Goal: Transaction & Acquisition: Purchase product/service

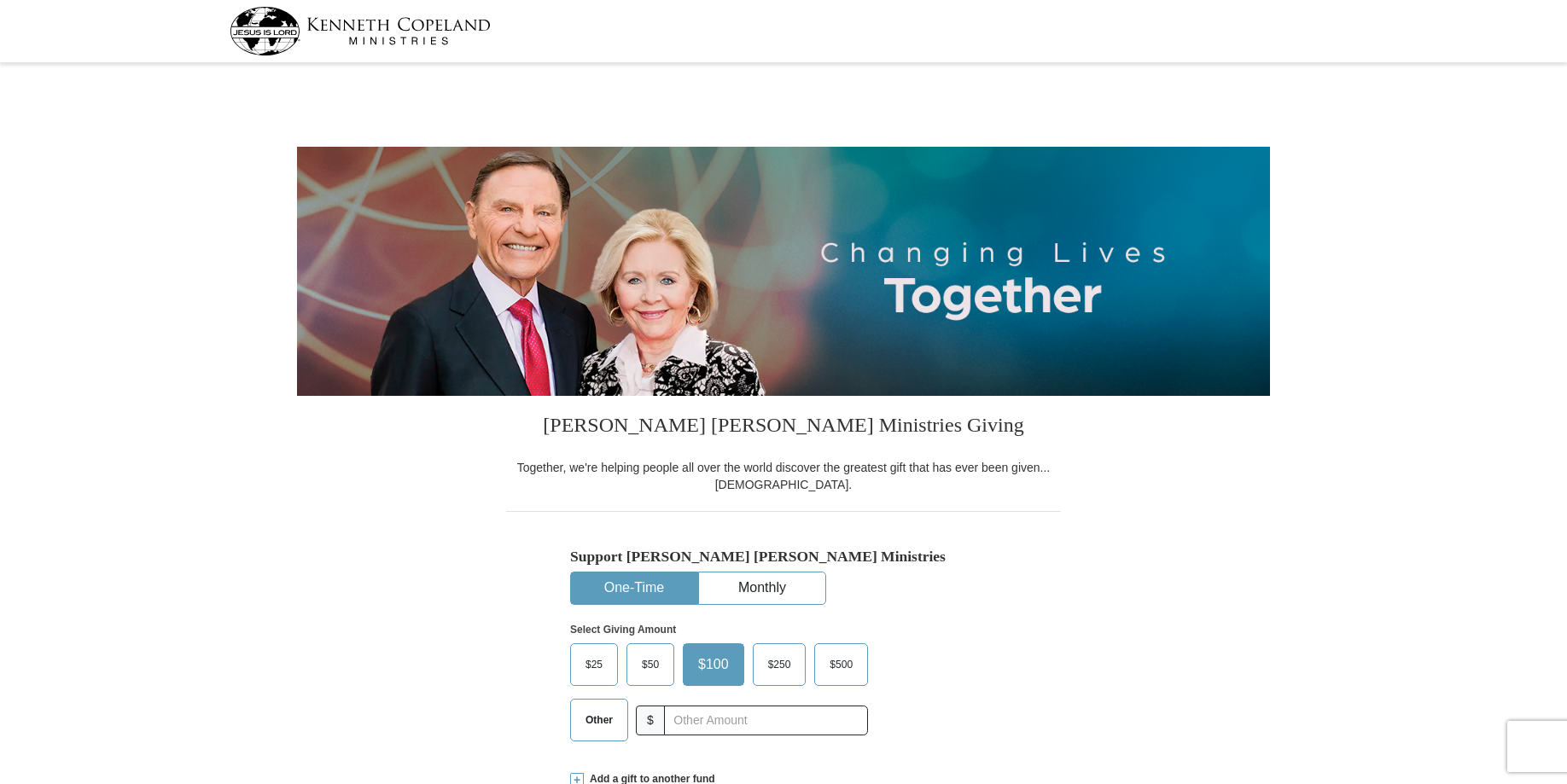
select select "IL"
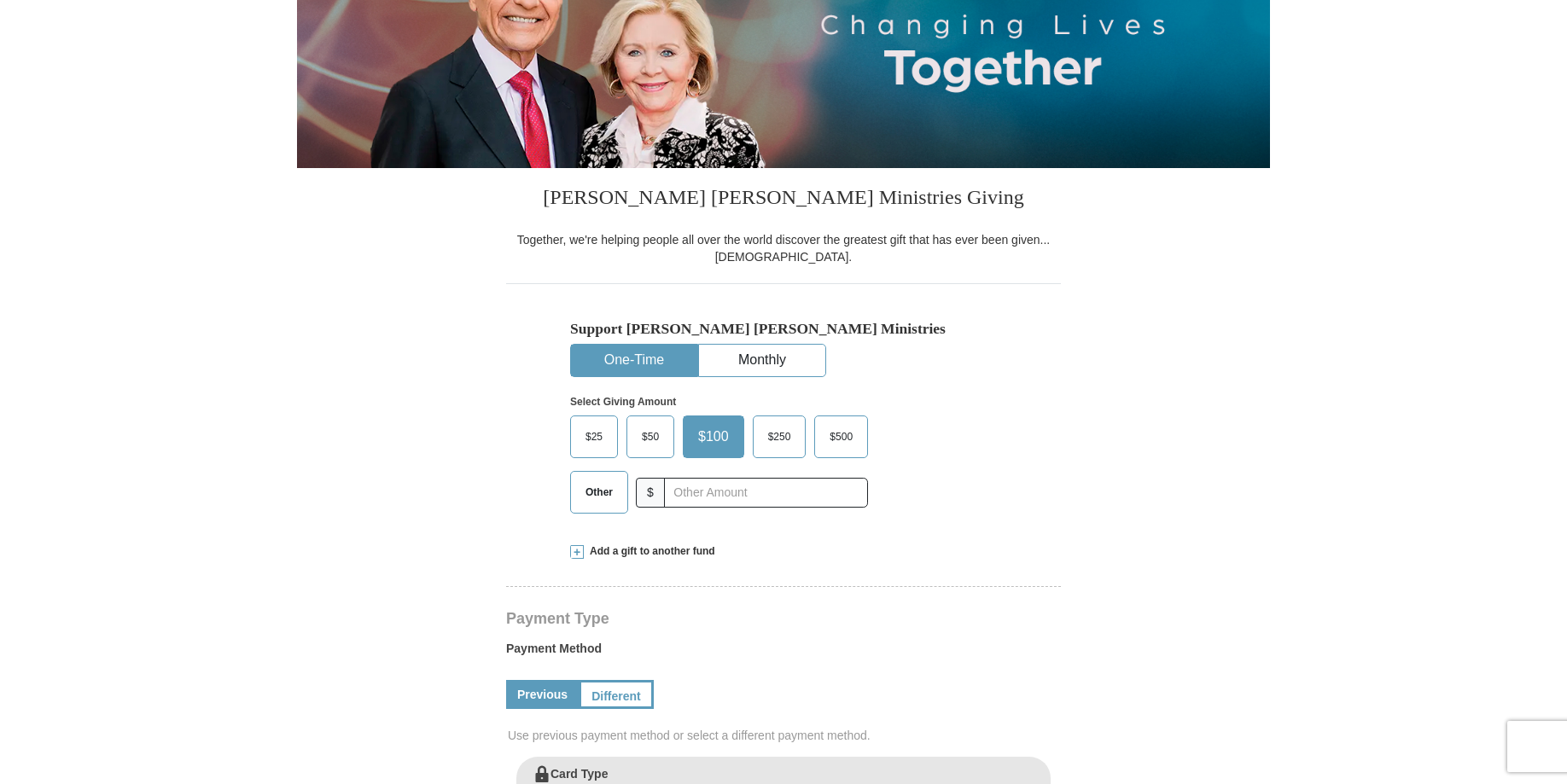
scroll to position [250, 0]
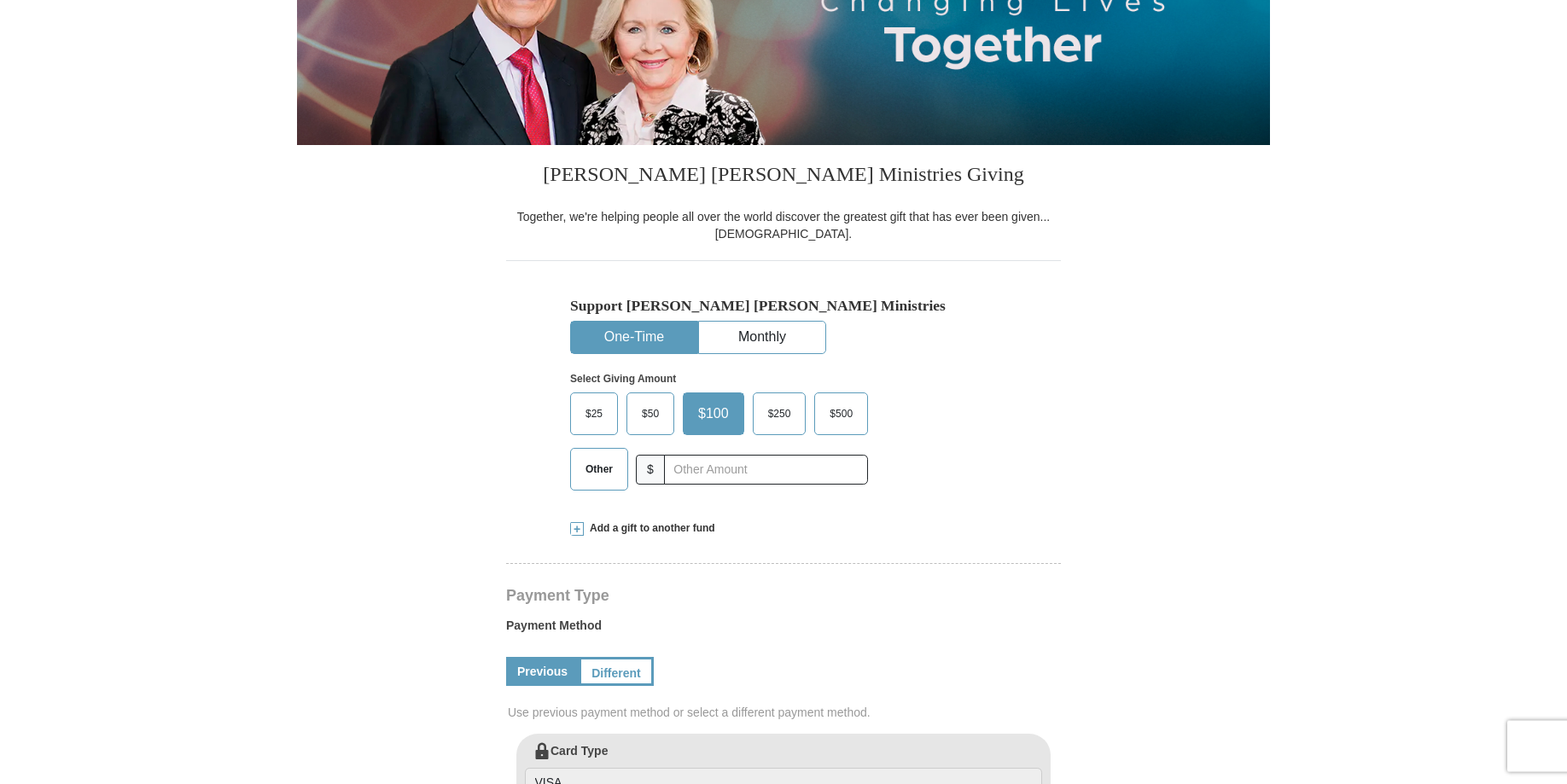
click at [589, 410] on span "$25" at bounding box center [594, 414] width 34 height 26
click at [0, 0] on input "$25" at bounding box center [0, 0] width 0 height 0
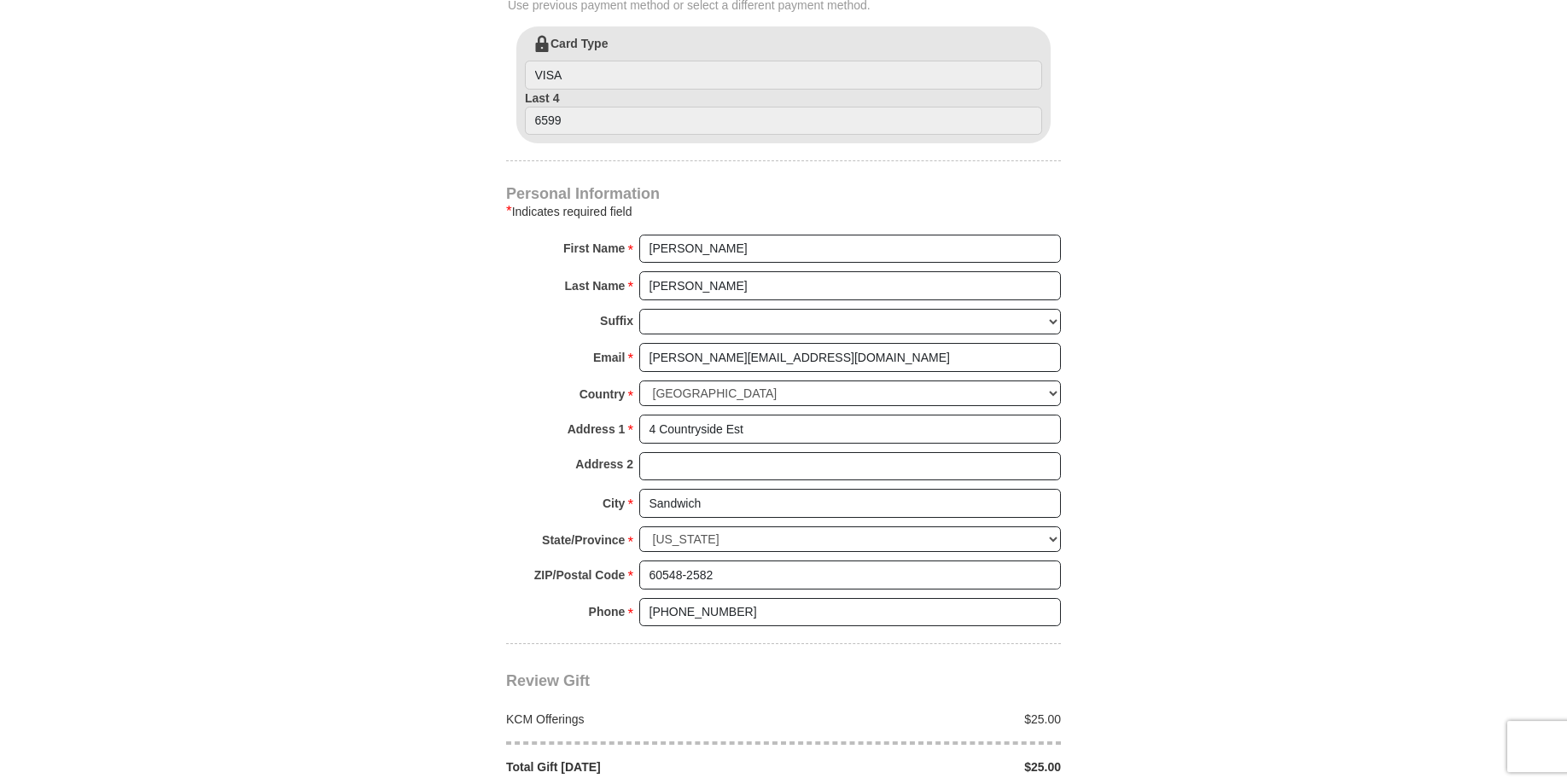
scroll to position [1269, 0]
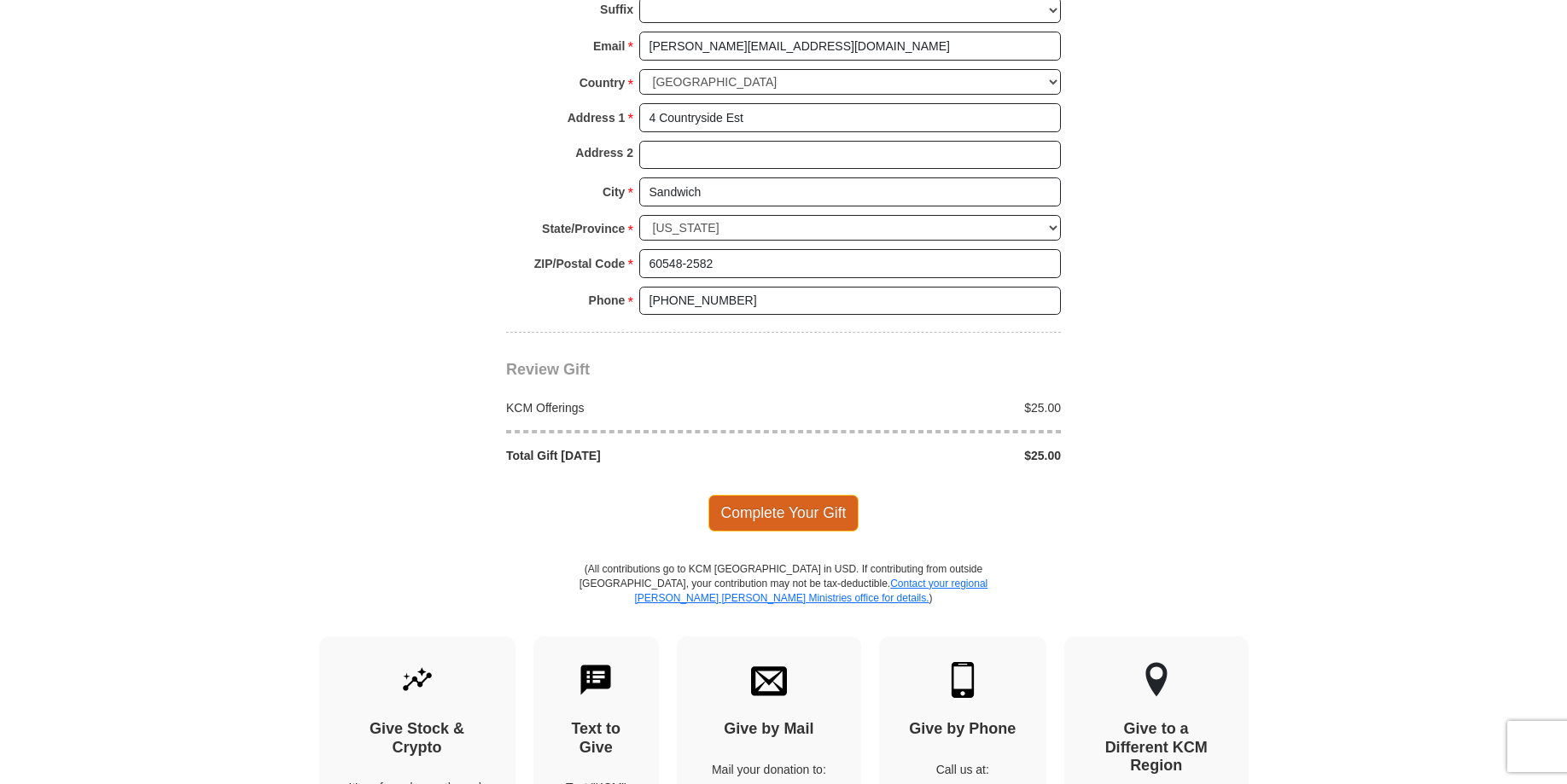
click at [802, 512] on span "Complete Your Gift" at bounding box center [784, 513] width 151 height 36
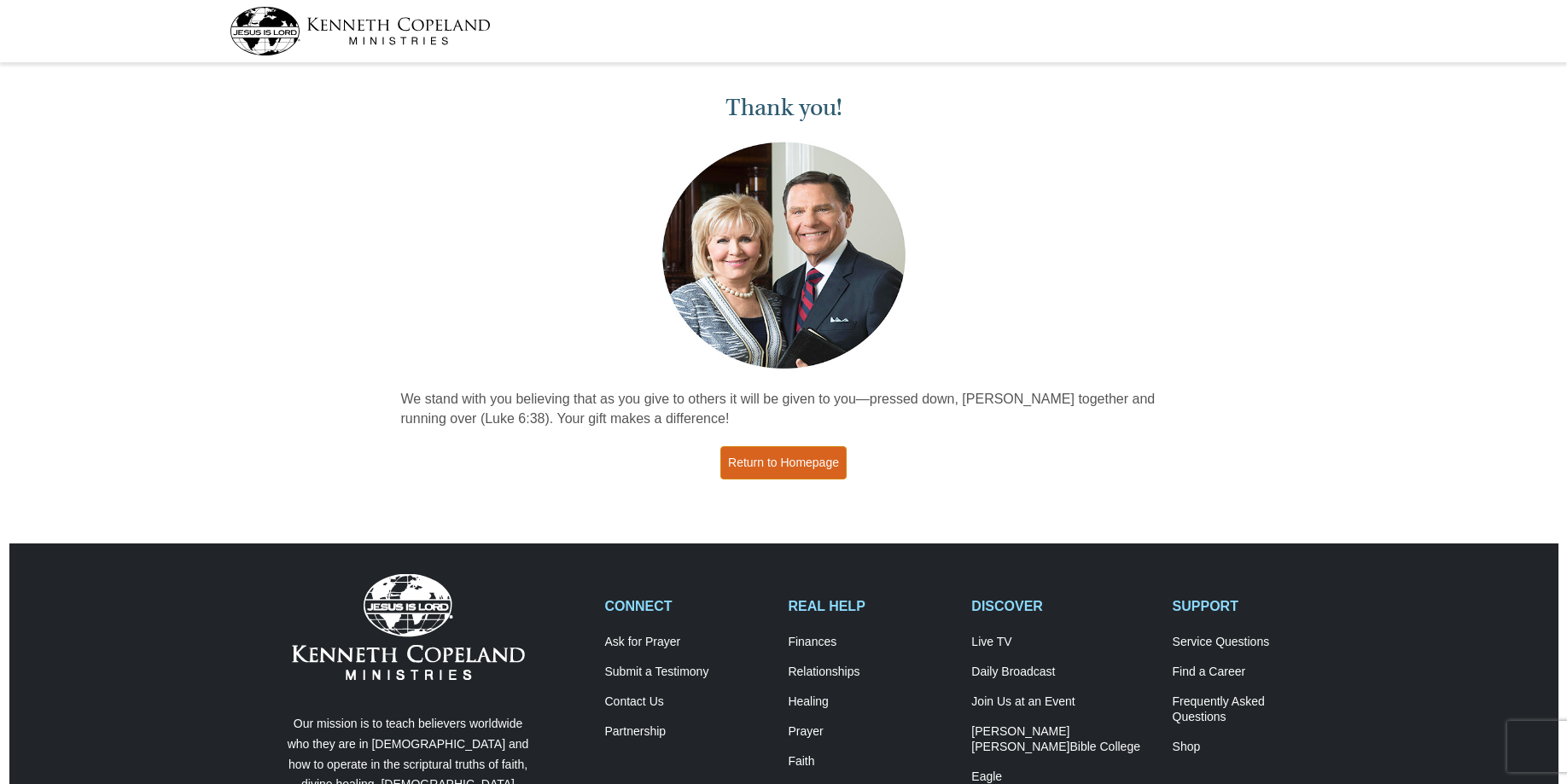
click at [809, 462] on link "Return to Homepage" at bounding box center [784, 462] width 127 height 33
